Goal: Download file/media

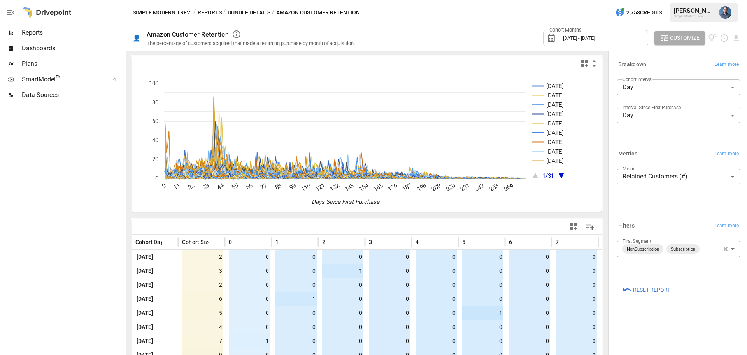
click at [715, 0] on body "Reports Dashboards Plans SmartModel ™ Data Sources Simple Modern Trevi / Report…" at bounding box center [373, 0] width 747 height 0
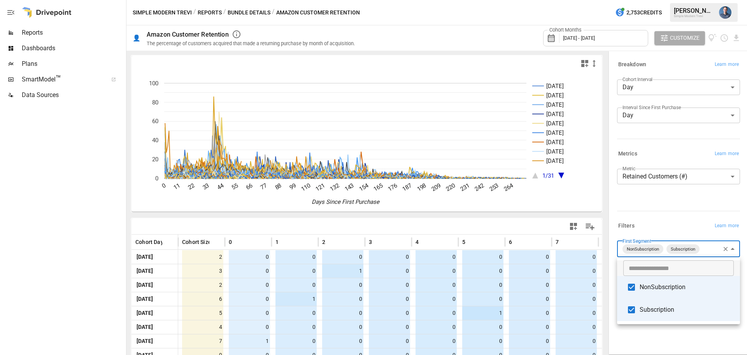
click at [667, 309] on span "Subscription" at bounding box center [687, 309] width 94 height 9
type input "**********"
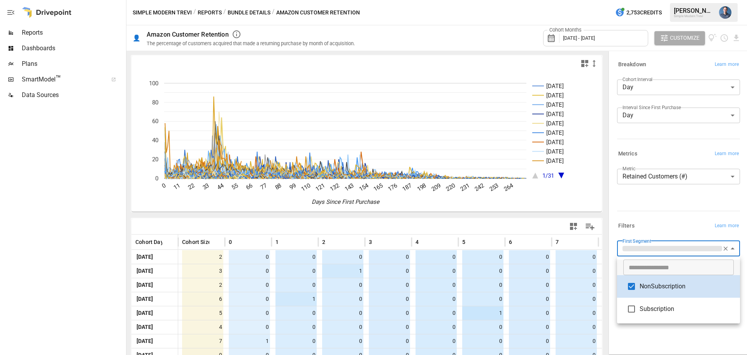
click at [737, 40] on div at bounding box center [373, 177] width 747 height 355
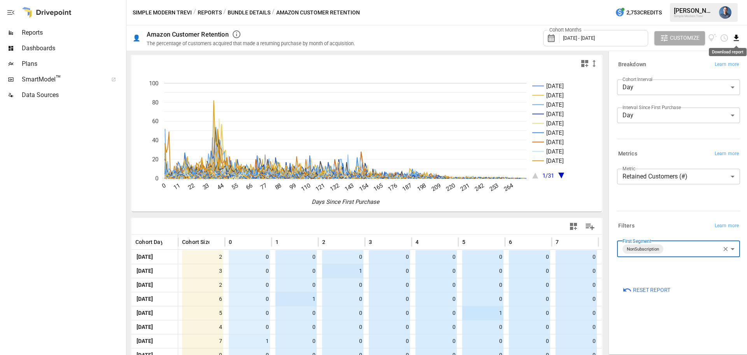
click at [734, 37] on icon "Download report" at bounding box center [736, 37] width 9 height 9
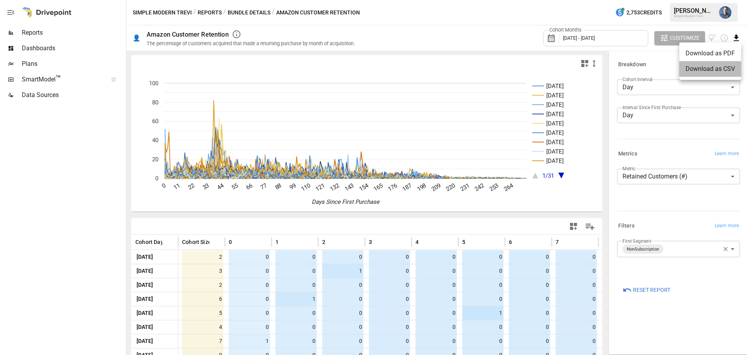
click at [716, 68] on li "Download as CSV" at bounding box center [711, 69] width 62 height 16
click at [671, 0] on body "Reports Dashboards Plans SmartModel ™ Data Sources Simple Modern Trevi / Report…" at bounding box center [373, 0] width 747 height 0
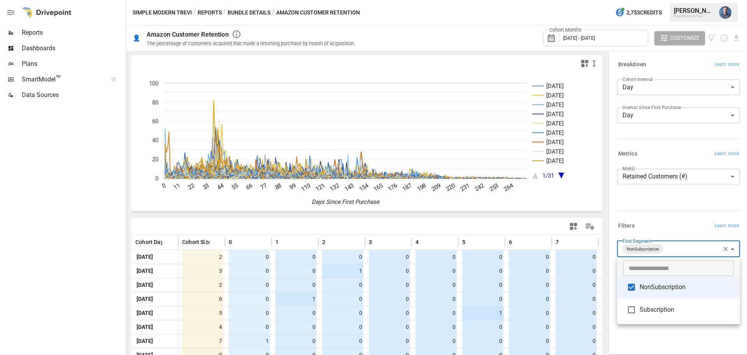
click at [659, 284] on span "NonSubscription" at bounding box center [687, 286] width 94 height 9
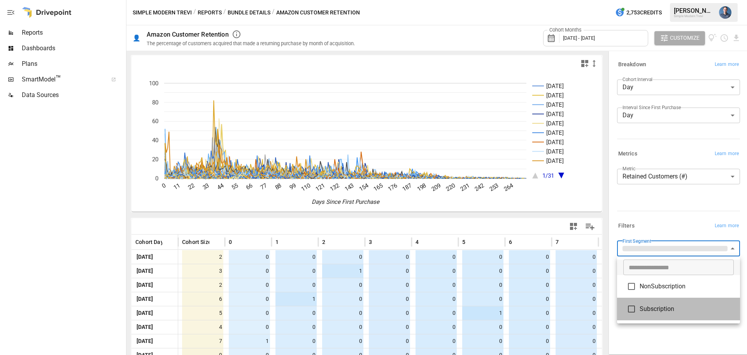
click at [659, 306] on span "Subscription" at bounding box center [687, 308] width 94 height 9
type input "**********"
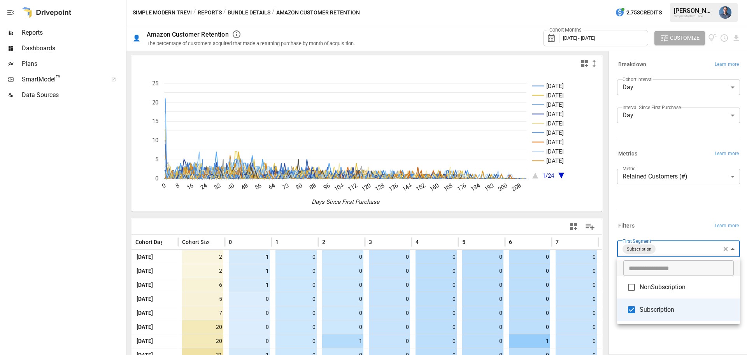
click at [708, 346] on div at bounding box center [373, 177] width 747 height 355
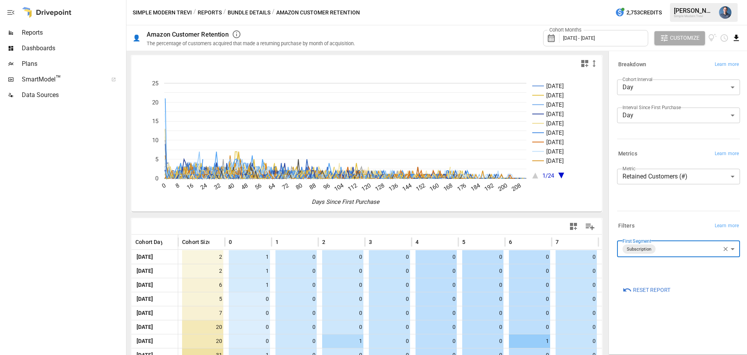
click at [732, 37] on icon "Download report" at bounding box center [736, 37] width 9 height 9
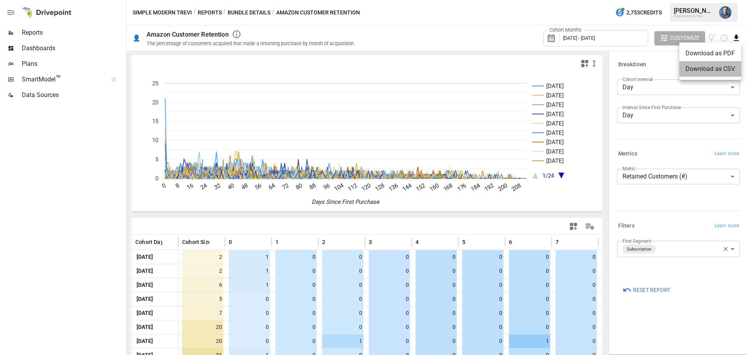
click at [711, 69] on li "Download as CSV" at bounding box center [711, 69] width 62 height 16
